Goal: Transaction & Acquisition: Book appointment/travel/reservation

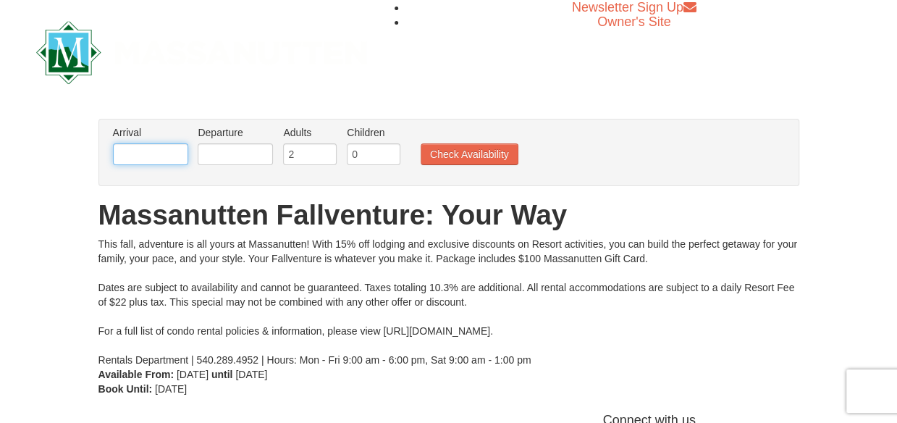
click at [155, 159] on input "text" at bounding box center [150, 154] width 75 height 22
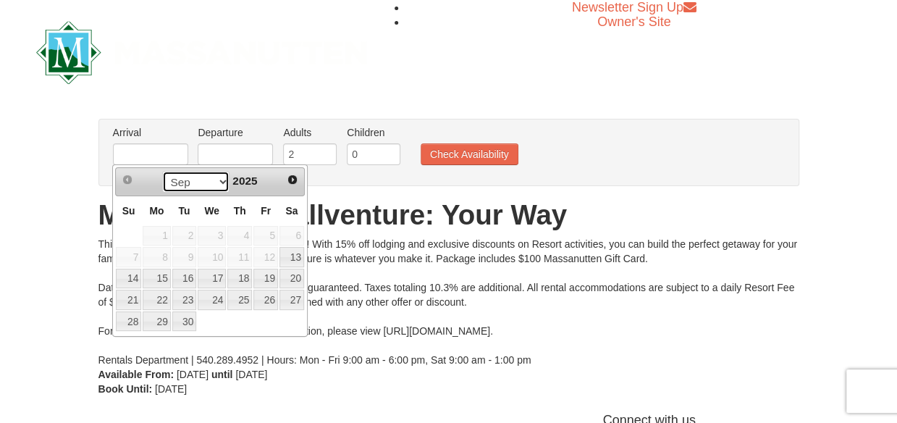
click at [220, 180] on select "Sep Oct Nov Dec" at bounding box center [195, 182] width 67 height 22
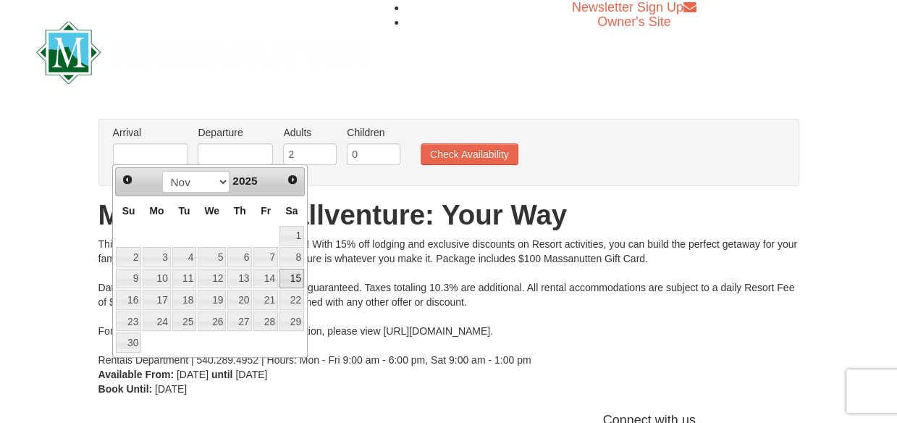
click at [296, 277] on link "15" at bounding box center [292, 279] width 25 height 20
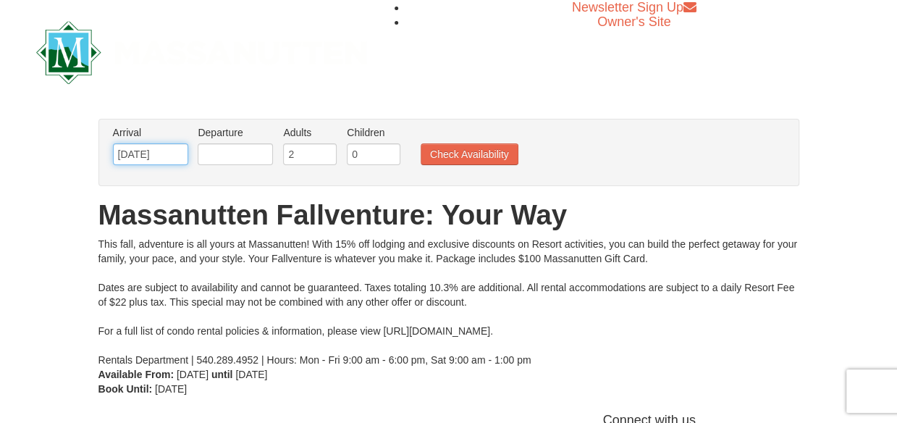
click at [168, 160] on input "11/15/2025" at bounding box center [150, 154] width 75 height 22
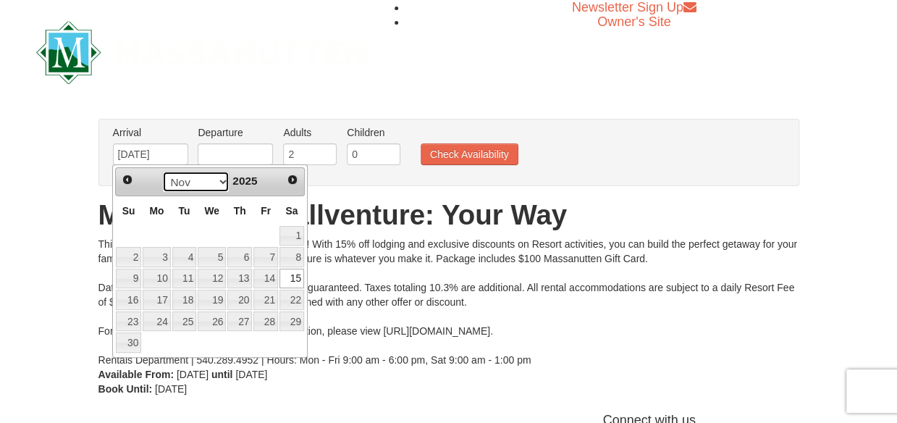
click at [217, 182] on select "Sep Oct Nov Dec" at bounding box center [195, 182] width 67 height 22
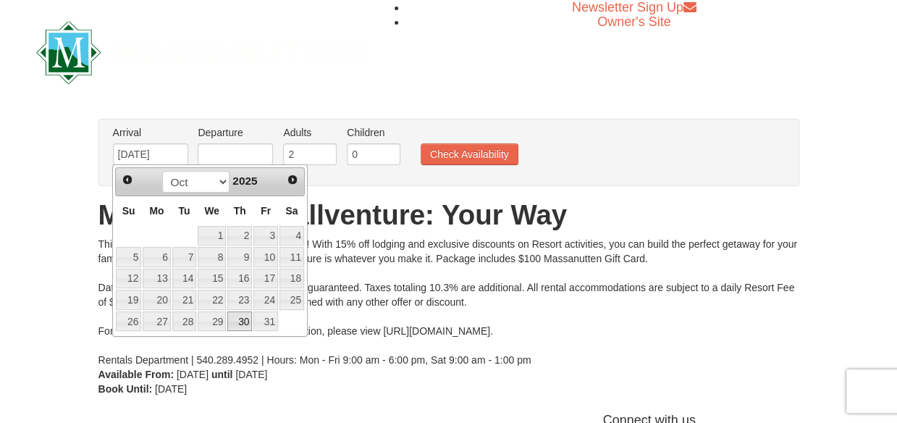
click at [242, 312] on link "30" at bounding box center [239, 321] width 25 height 20
type input "[DATE]"
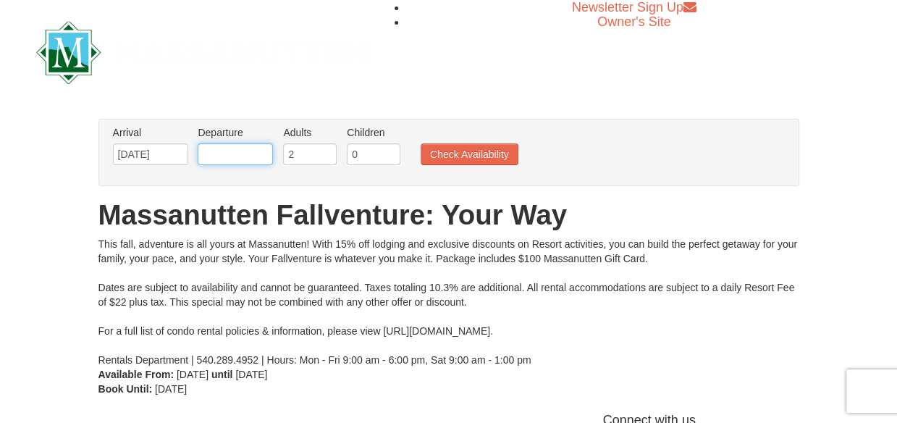
click at [233, 159] on input "text" at bounding box center [235, 154] width 75 height 22
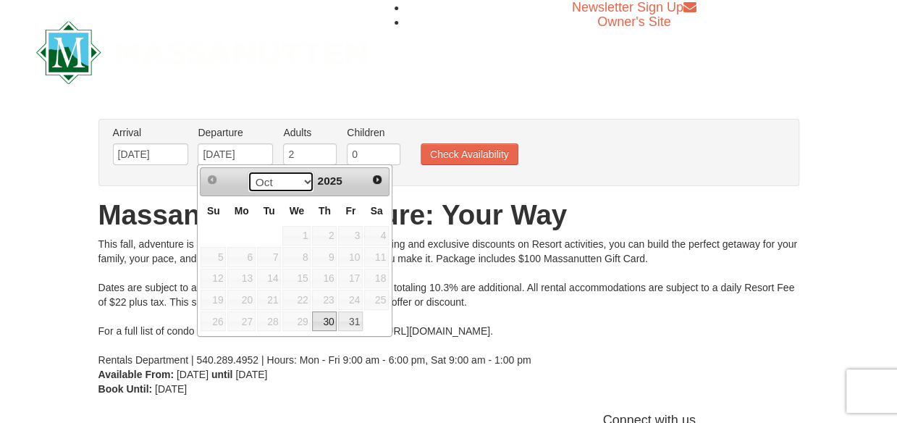
click at [303, 176] on select "Oct Nov Dec" at bounding box center [281, 182] width 67 height 22
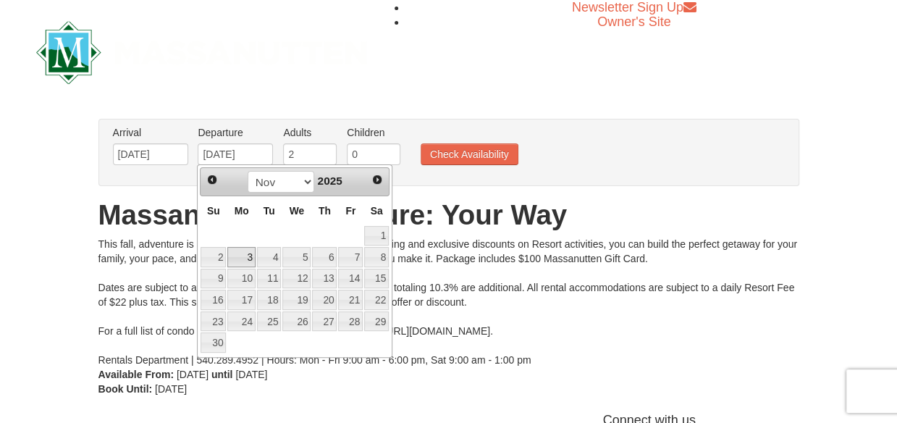
click at [249, 253] on link "3" at bounding box center [241, 257] width 28 height 20
type input "[DATE]"
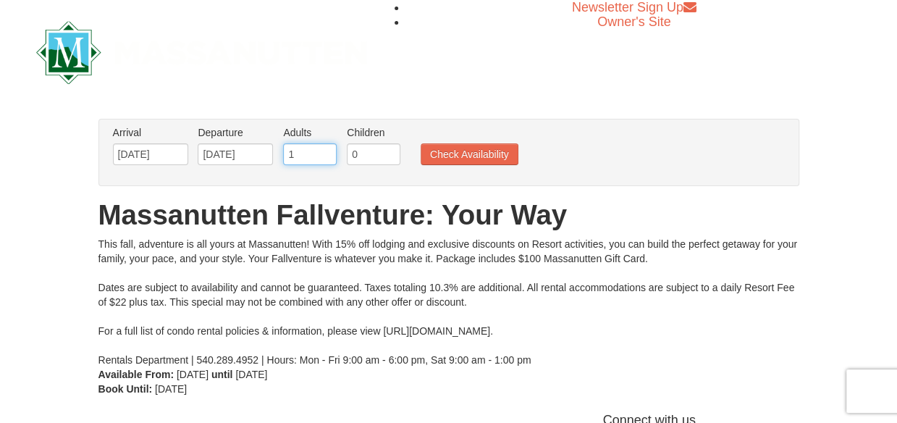
type input "1"
click at [323, 158] on input "1" at bounding box center [310, 154] width 54 height 22
drag, startPoint x: 478, startPoint y: 159, endPoint x: 471, endPoint y: 160, distance: 7.4
click at [477, 159] on button "Check Availability" at bounding box center [470, 154] width 98 height 22
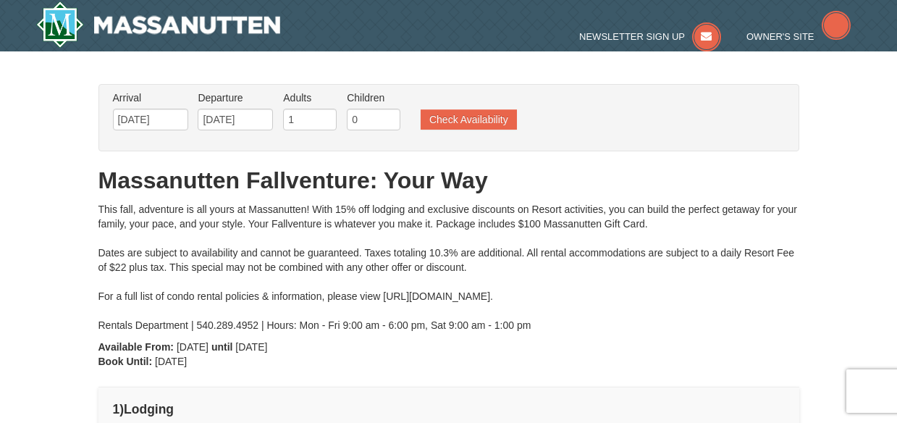
type input "[DATE]"
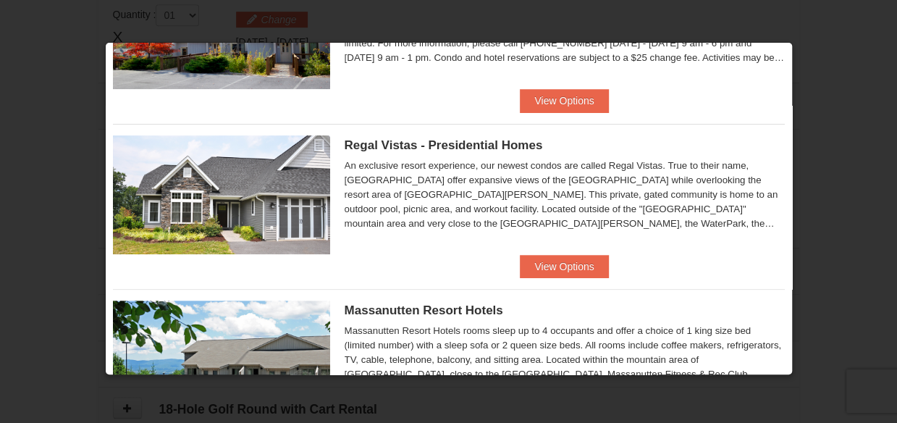
scroll to position [145, 0]
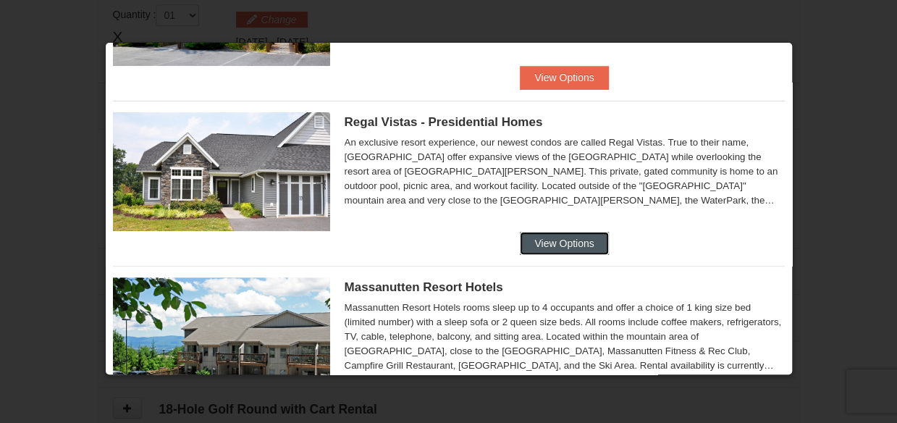
drag, startPoint x: 569, startPoint y: 246, endPoint x: 586, endPoint y: 243, distance: 17.5
click at [574, 245] on button "View Options" at bounding box center [564, 243] width 88 height 23
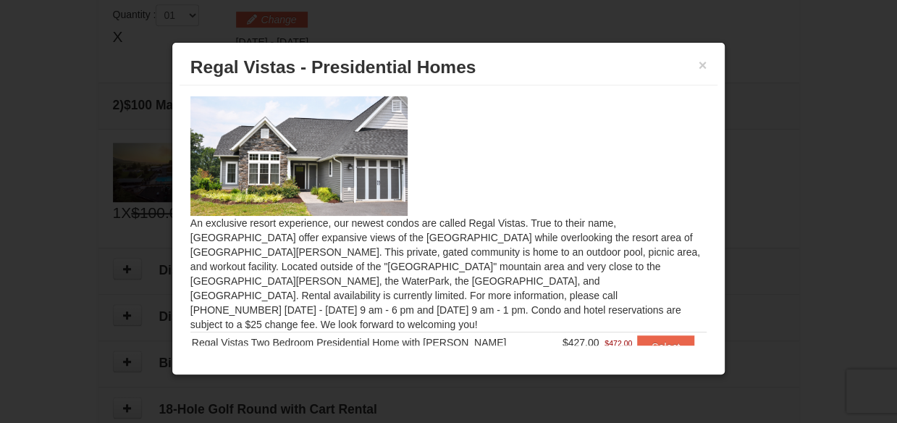
scroll to position [26, 0]
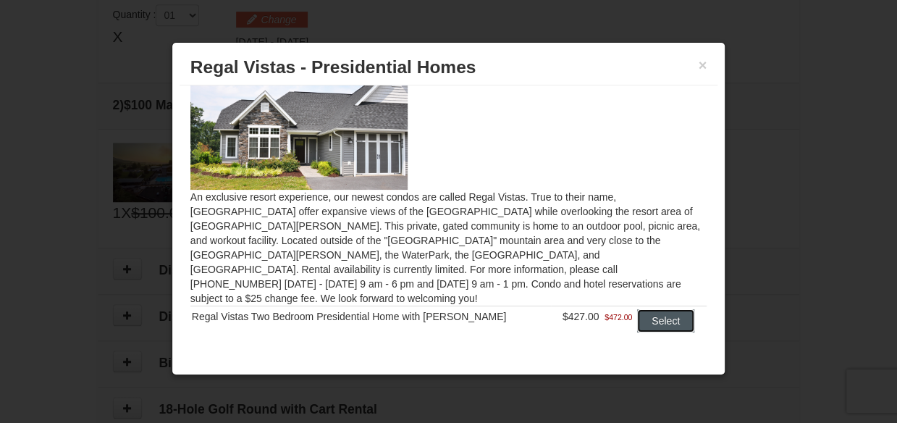
click at [648, 309] on button "Select" at bounding box center [665, 320] width 57 height 23
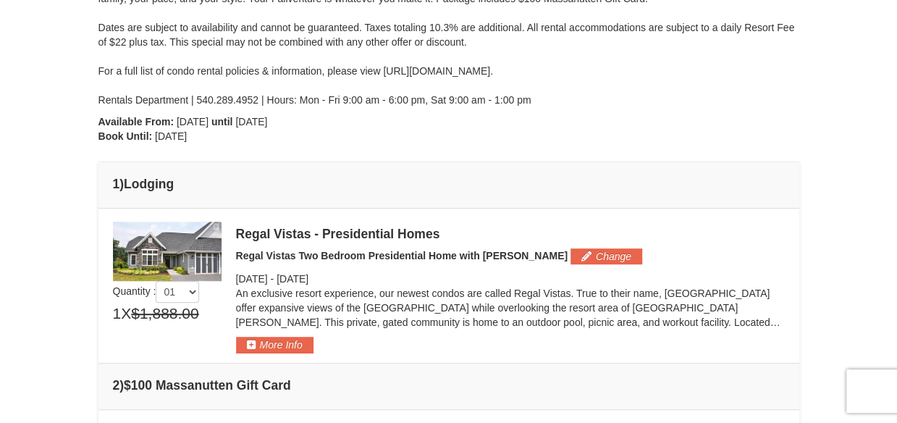
scroll to position [0, 0]
